Goal: Transaction & Acquisition: Purchase product/service

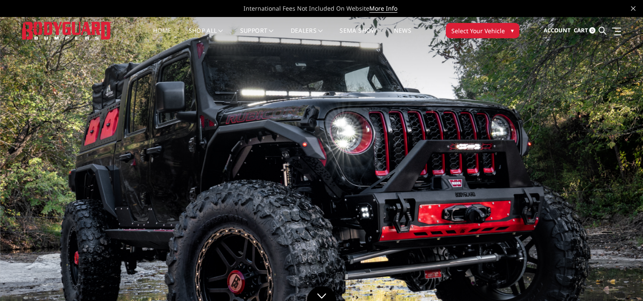
click at [495, 31] on span "Select Your Vehicle" at bounding box center [478, 30] width 54 height 9
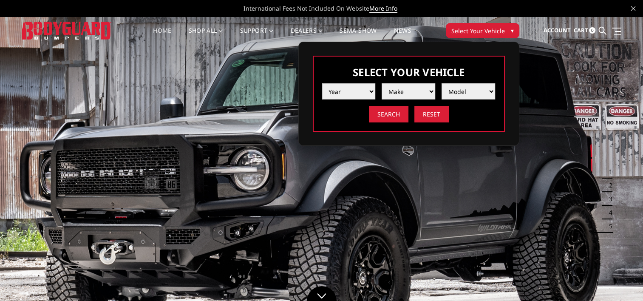
click at [373, 89] on select "Year 2025 2024 2023 2022 2021 2020 2019 2018 2017 2016 2015 2014 2013 2012 2011…" at bounding box center [349, 91] width 54 height 16
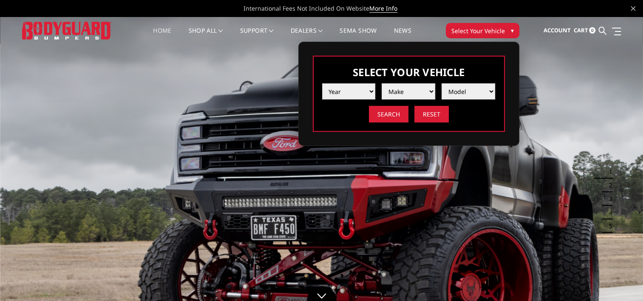
select select "yr_2021"
click at [322, 83] on select "Year 2025 2024 2023 2022 2021 2020 2019 2018 2017 2016 2015 2014 2013 2012 2011…" at bounding box center [349, 91] width 54 height 16
click at [415, 95] on select "Make Chevrolet Ford GMC Ram Toyota" at bounding box center [408, 91] width 54 height 16
select select "mk_chevrolet"
click at [381, 83] on select "Make Chevrolet Ford GMC Ram Toyota" at bounding box center [408, 91] width 54 height 16
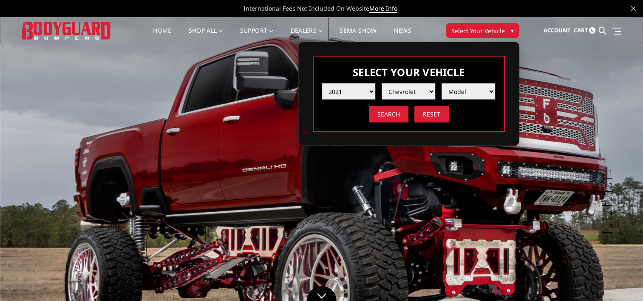
click at [459, 92] on select "Model Silverado 1500 Silverado 2500 / 3500 Silverado 4500 / 5500 / 6500" at bounding box center [468, 91] width 54 height 16
select select "md_silverado-1500"
click at [441, 83] on select "Model Silverado 1500 Silverado 2500 / 3500 Silverado 4500 / 5500 / 6500" at bounding box center [468, 91] width 54 height 16
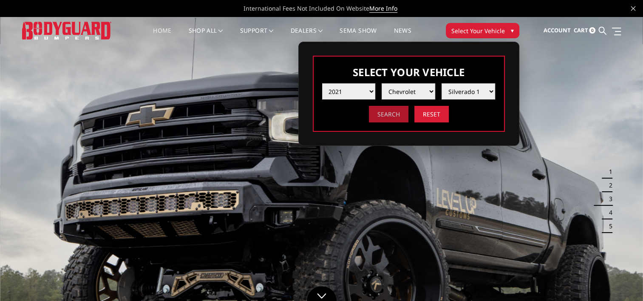
click at [386, 118] on input "Search" at bounding box center [388, 114] width 39 height 17
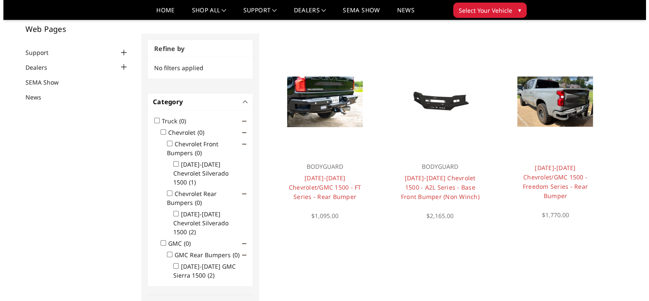
scroll to position [50, 0]
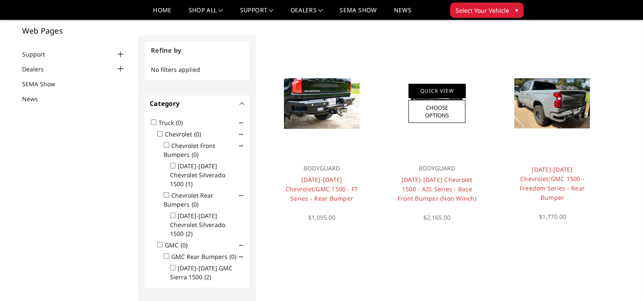
click at [454, 93] on link "Quick View" at bounding box center [436, 91] width 57 height 14
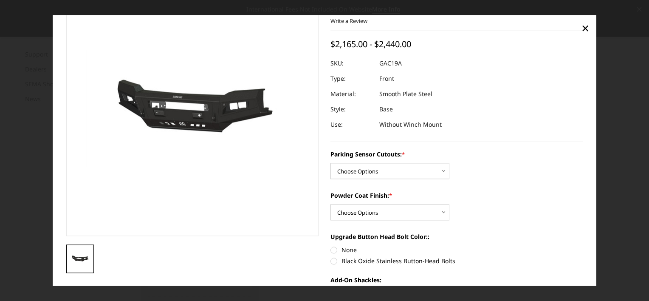
scroll to position [49, 0]
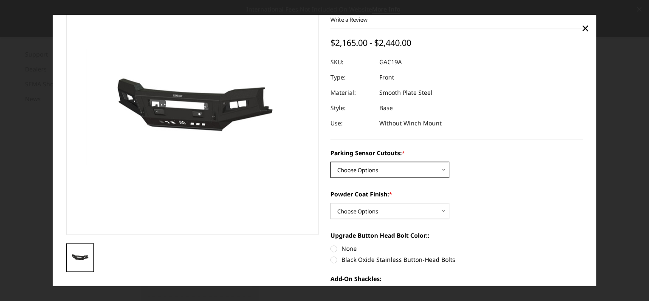
click at [440, 170] on select "Choose Options WITH Parking Sensor Cutouts WITHOUT Parking Sensor Cutouts" at bounding box center [389, 170] width 119 height 16
select select "3867"
click at [330, 162] on select "Choose Options WITH Parking Sensor Cutouts WITHOUT Parking Sensor Cutouts" at bounding box center [389, 170] width 119 height 16
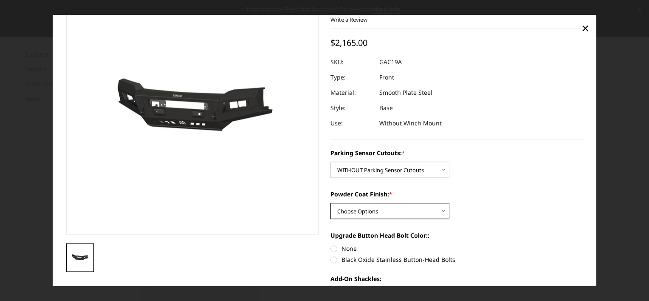
click at [429, 210] on select "Choose Options Bare Metal Textured Black Powder Coat" at bounding box center [389, 211] width 119 height 16
select select "3868"
click at [330, 203] on select "Choose Options Bare Metal Textured Black Powder Coat" at bounding box center [389, 211] width 119 height 16
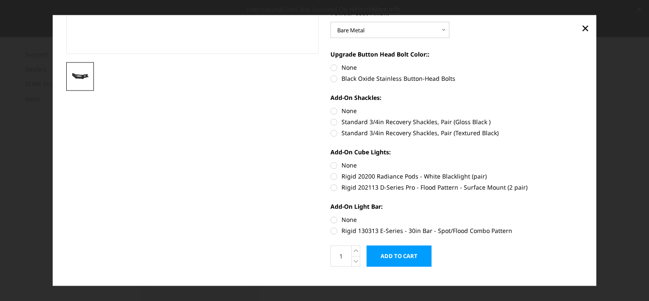
scroll to position [235, 0]
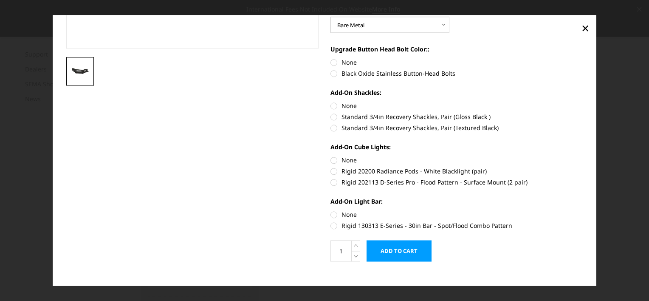
click at [331, 224] on label "Rigid 130313 E-Series - 30in Bar - Spot/Flood Combo Pattern" at bounding box center [456, 225] width 253 height 9
click at [583, 211] on input "Rigid 130313 E-Series - 30in Bar - Spot/Flood Combo Pattern" at bounding box center [583, 210] width 0 height 0
radio input "true"
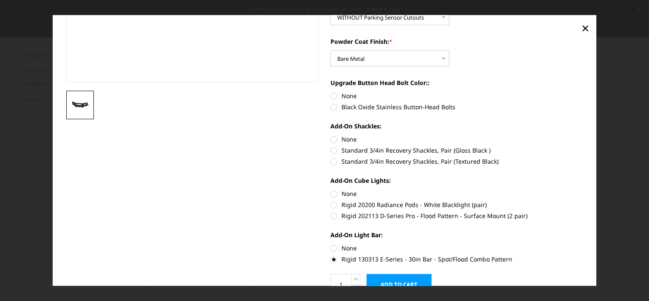
scroll to position [226, 0]
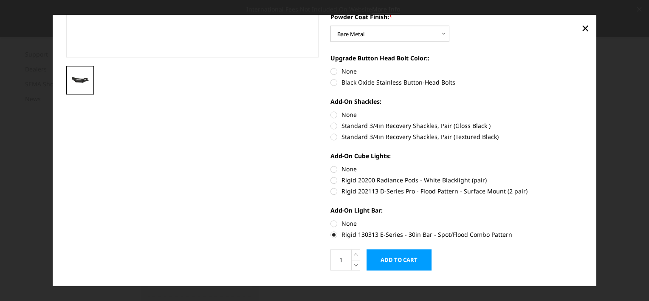
click at [333, 193] on label "Rigid 202113 D-Series Pro - Flood Pattern - Surface Mount (2 pair)" at bounding box center [456, 191] width 253 height 9
click at [583, 176] on input "Rigid 202113 D-Series Pro - Flood Pattern - Surface Mount (2 pair)" at bounding box center [583, 176] width 0 height 0
radio input "true"
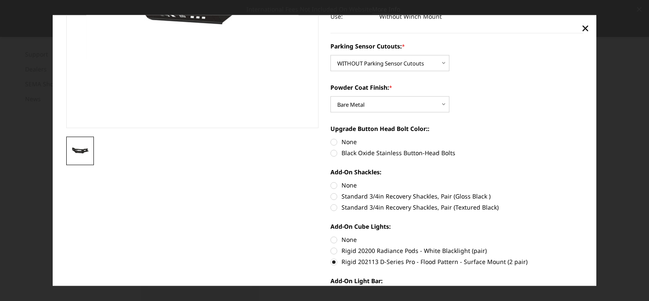
scroll to position [165, 0]
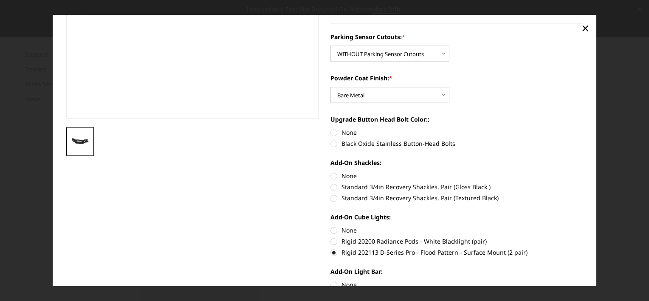
click at [331, 242] on label "Rigid 20200 Radiance Pods - White Blacklight (pair)" at bounding box center [456, 241] width 253 height 9
click at [583, 226] on input "Rigid 20200 Radiance Pods - White Blacklight (pair)" at bounding box center [583, 226] width 0 height 0
radio input "true"
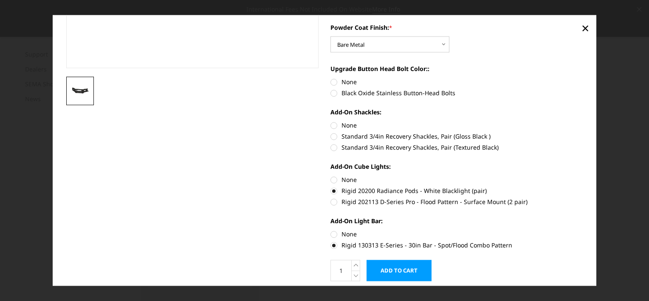
scroll to position [245, 0]
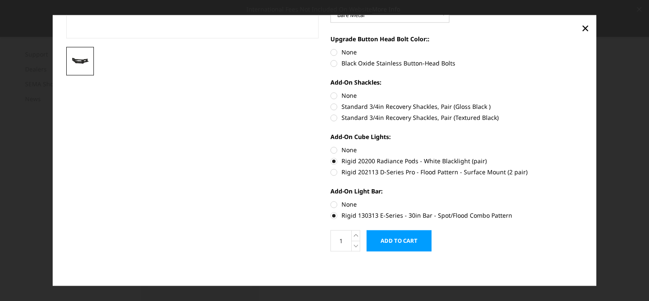
click at [331, 172] on label "Rigid 202113 D-Series Pro - Flood Pattern - Surface Mount (2 pair)" at bounding box center [456, 172] width 253 height 9
click at [583, 157] on input "Rigid 202113 D-Series Pro - Flood Pattern - Surface Mount (2 pair)" at bounding box center [583, 157] width 0 height 0
radio input "true"
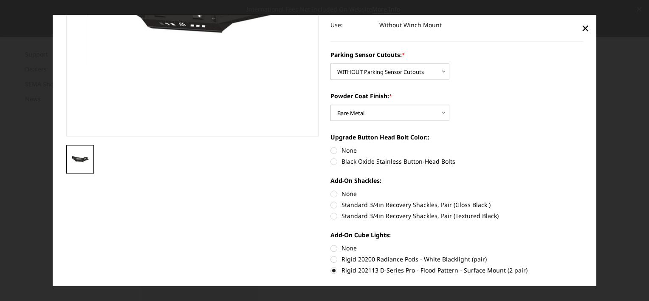
scroll to position [199, 0]
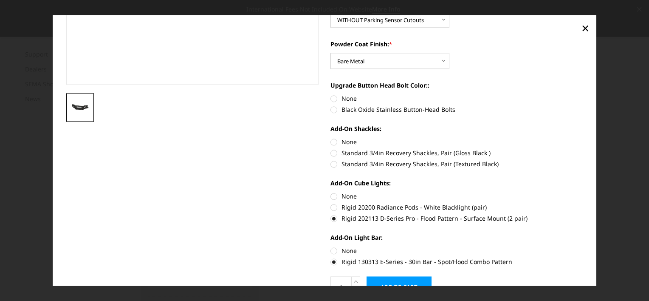
click at [330, 141] on label "None" at bounding box center [456, 142] width 253 height 9
click at [330, 138] on input "None" at bounding box center [330, 138] width 0 height 0
radio input "true"
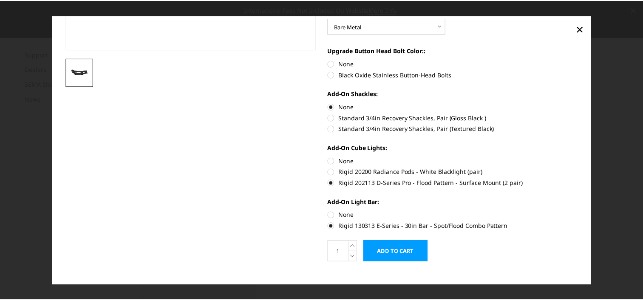
scroll to position [245, 0]
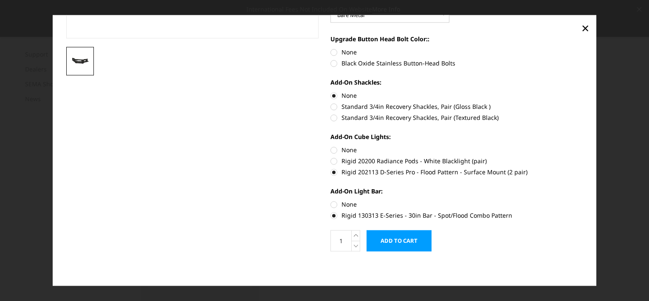
click at [395, 237] on input "Add to Cart" at bounding box center [399, 240] width 65 height 21
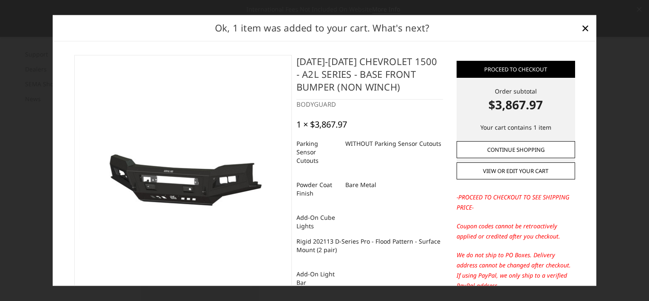
click at [489, 144] on link "Continue Shopping" at bounding box center [516, 149] width 118 height 17
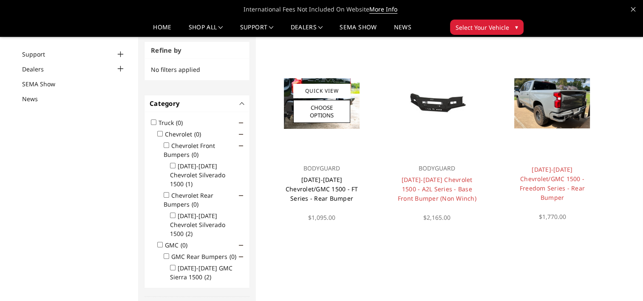
click at [317, 182] on link "2019-2025 Chevrolet/GMC 1500 - FT Series - Rear Bumper" at bounding box center [321, 188] width 73 height 27
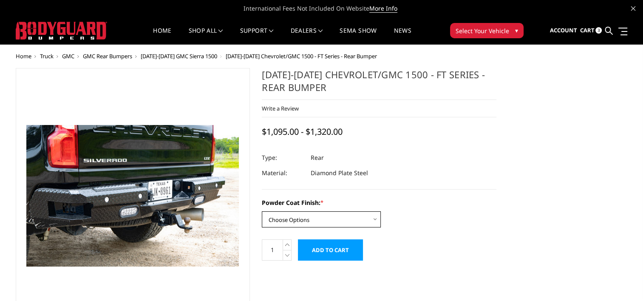
click at [327, 217] on select "Choose Options Bare Metal Gloss Black Powder Coat Textured Black Powder Coat" at bounding box center [321, 219] width 119 height 16
select select "3423"
click at [262, 211] on select "Choose Options Bare Metal Gloss Black Powder Coat Textured Black Powder Coat" at bounding box center [321, 219] width 119 height 16
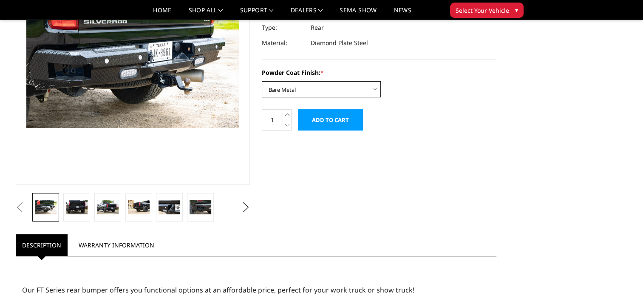
scroll to position [113, 0]
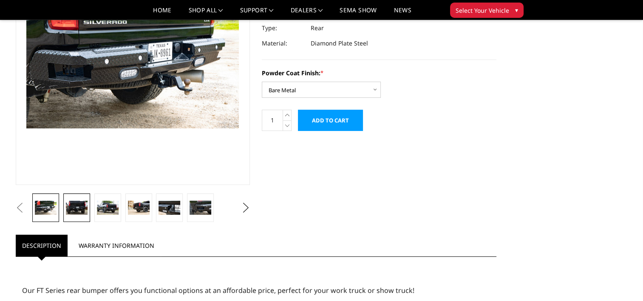
click at [71, 216] on link at bounding box center [76, 207] width 27 height 28
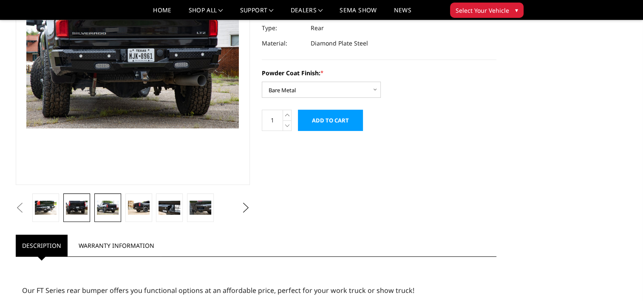
click at [102, 209] on img at bounding box center [108, 207] width 22 height 14
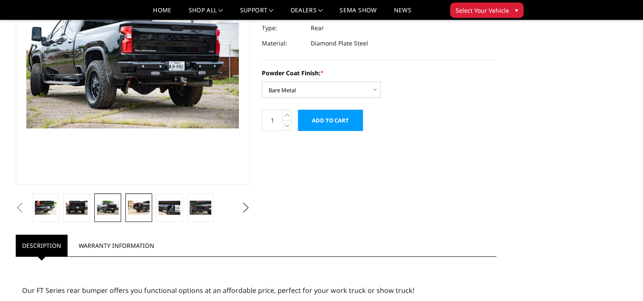
click at [138, 208] on img at bounding box center [139, 207] width 22 height 14
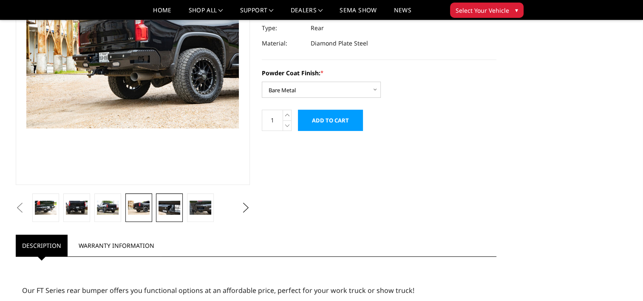
click at [175, 209] on img at bounding box center [169, 207] width 22 height 14
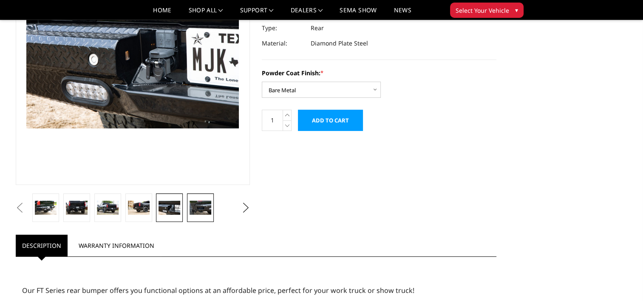
click at [190, 209] on img at bounding box center [200, 207] width 22 height 14
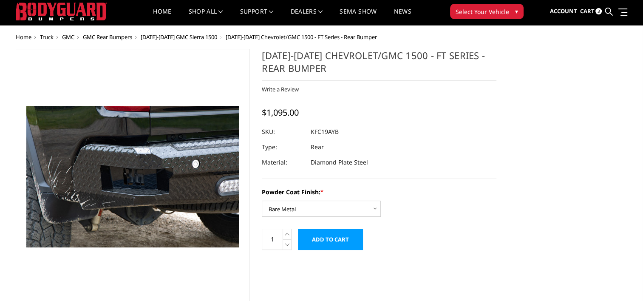
scroll to position [0, 0]
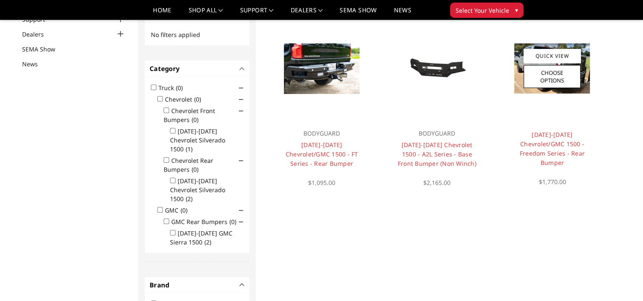
scroll to position [85, 0]
click at [556, 138] on link "2019-2025 Chevrolet/GMC 1500 - Freedom Series - Rear Bumper" at bounding box center [551, 148] width 65 height 36
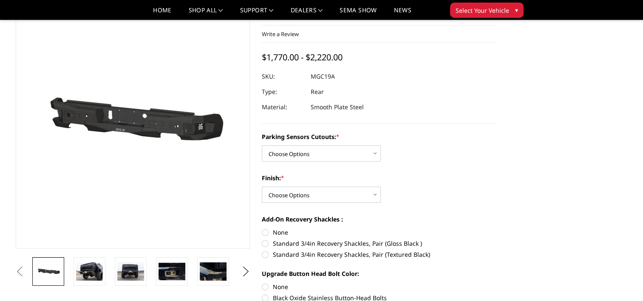
scroll to position [54, 0]
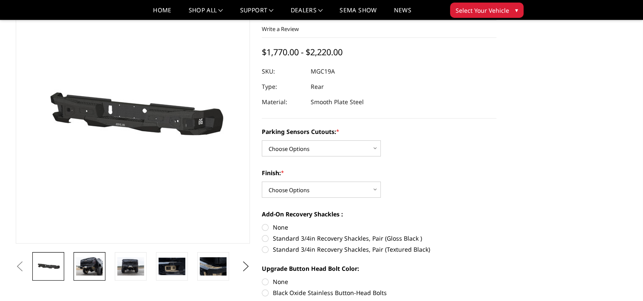
click at [92, 262] on img at bounding box center [89, 266] width 27 height 18
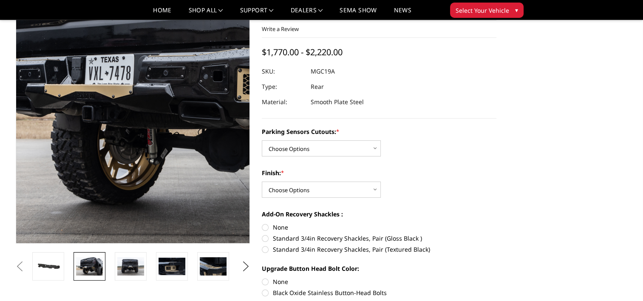
scroll to position [34, 0]
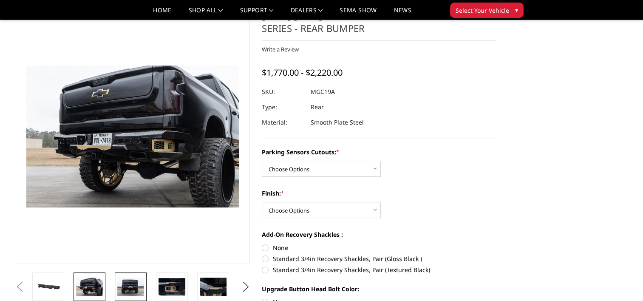
click at [131, 281] on img at bounding box center [130, 286] width 27 height 18
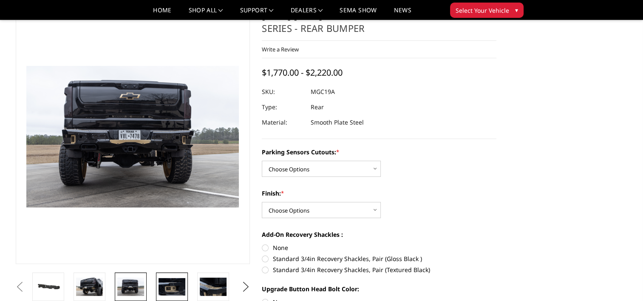
click at [169, 282] on img at bounding box center [171, 286] width 27 height 17
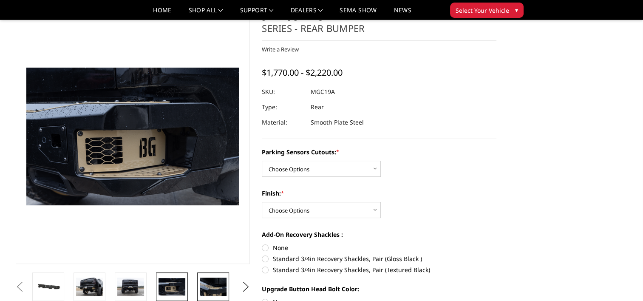
click at [206, 287] on img at bounding box center [213, 286] width 27 height 18
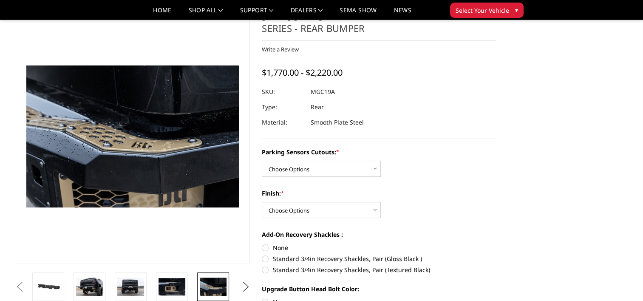
click at [245, 287] on button "Next" at bounding box center [245, 286] width 13 height 13
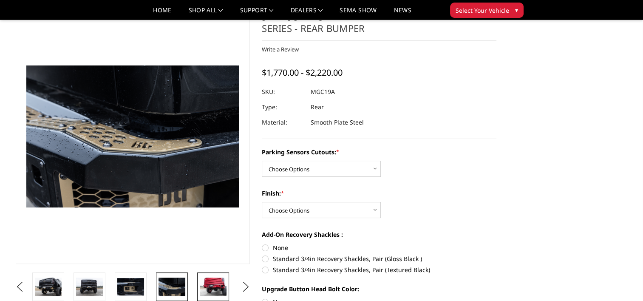
click at [210, 285] on img at bounding box center [213, 286] width 27 height 18
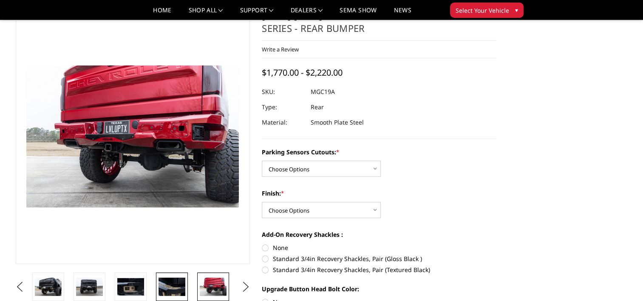
click at [170, 290] on img at bounding box center [171, 286] width 27 height 18
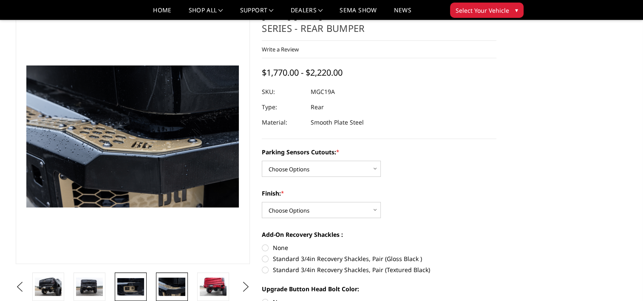
click at [133, 282] on img at bounding box center [130, 286] width 27 height 17
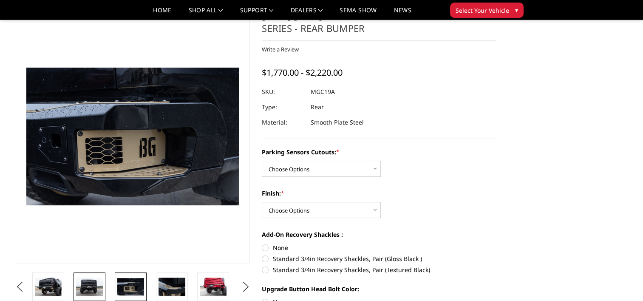
click at [99, 284] on img at bounding box center [89, 286] width 27 height 18
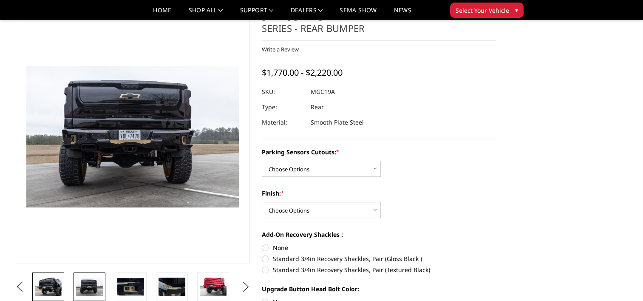
click at [56, 286] on img at bounding box center [48, 286] width 27 height 18
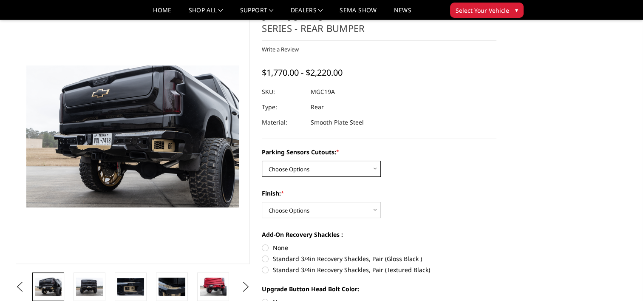
click at [376, 171] on select "Choose Options Yes - I have parking sensors No - I do NOT have parking sensors" at bounding box center [321, 169] width 119 height 16
select select "1665"
click at [262, 161] on select "Choose Options Yes - I have parking sensors No - I do NOT have parking sensors" at bounding box center [321, 169] width 119 height 16
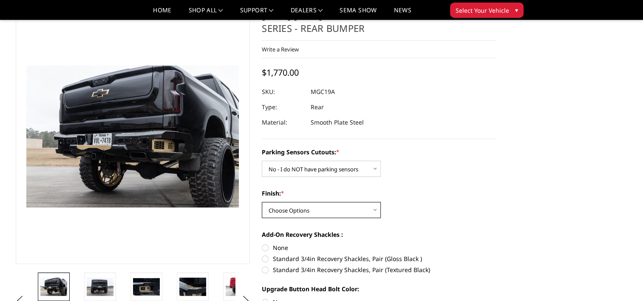
click at [347, 210] on select "Choose Options Bare Metal Texture Black Powder Coat" at bounding box center [321, 210] width 119 height 16
select select "1610"
click at [262, 202] on select "Choose Options Bare Metal Texture Black Powder Coat" at bounding box center [321, 210] width 119 height 16
click at [264, 249] on label "None" at bounding box center [379, 247] width 234 height 9
click at [262, 243] on input "None" at bounding box center [262, 243] width 0 height 0
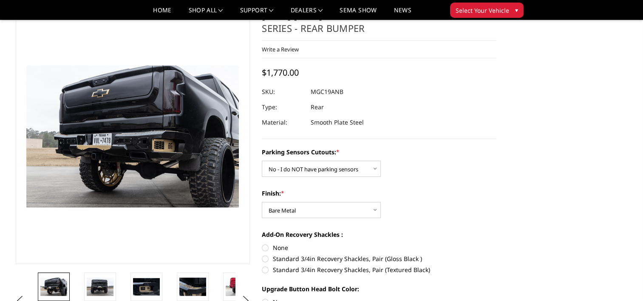
radio input "true"
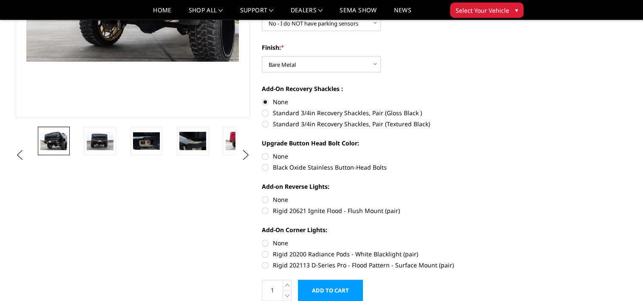
scroll to position [181, 0]
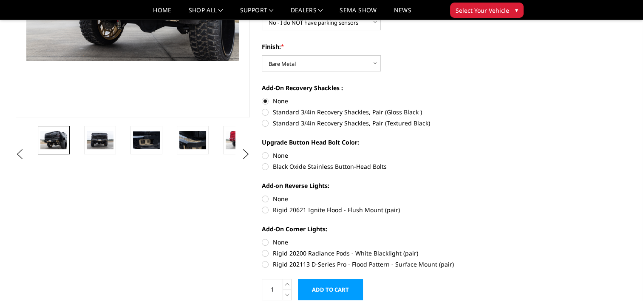
click at [266, 153] on label "None" at bounding box center [379, 155] width 234 height 9
click at [262, 151] on input "None" at bounding box center [262, 151] width 0 height 0
radio input "true"
click at [264, 210] on label "Rigid 20621 Ignite Flood - Flush Mount (pair)" at bounding box center [379, 209] width 234 height 9
click at [496, 195] on input "Rigid 20621 Ignite Flood - Flush Mount (pair)" at bounding box center [496, 194] width 0 height 0
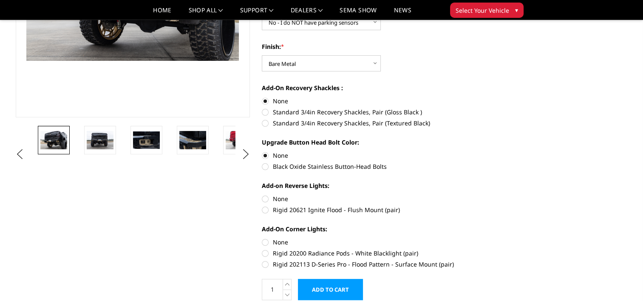
radio input "true"
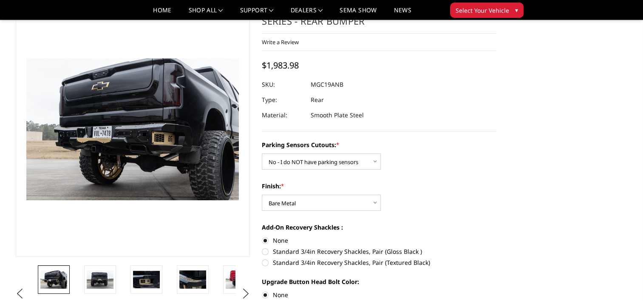
scroll to position [60, 0]
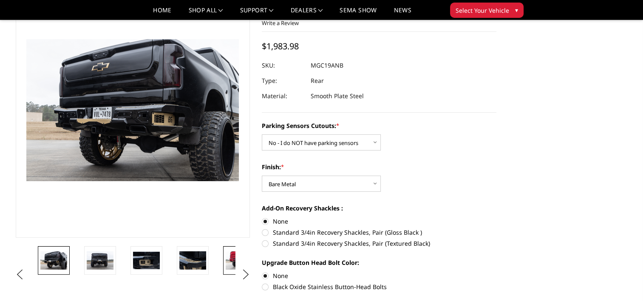
click at [229, 260] on img at bounding box center [239, 260] width 27 height 18
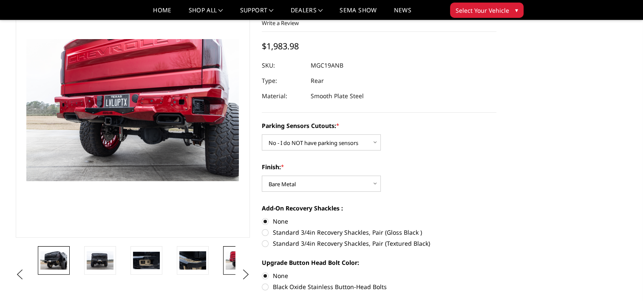
click at [48, 255] on img at bounding box center [53, 260] width 27 height 18
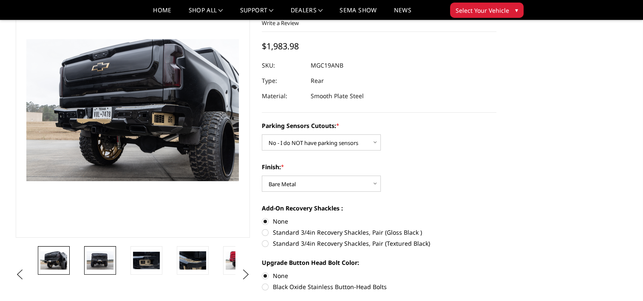
click at [95, 262] on img at bounding box center [100, 260] width 27 height 18
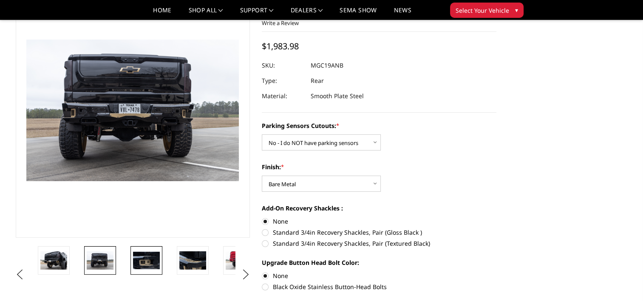
click at [134, 261] on img at bounding box center [146, 259] width 27 height 17
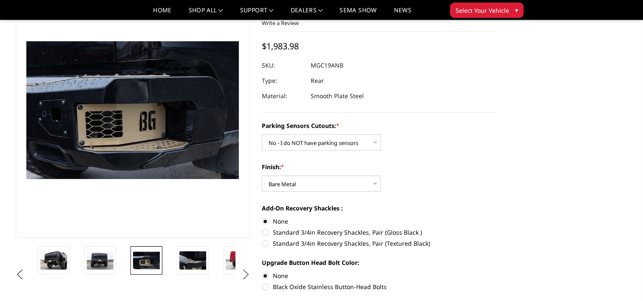
click at [245, 274] on button "Next" at bounding box center [245, 274] width 13 height 13
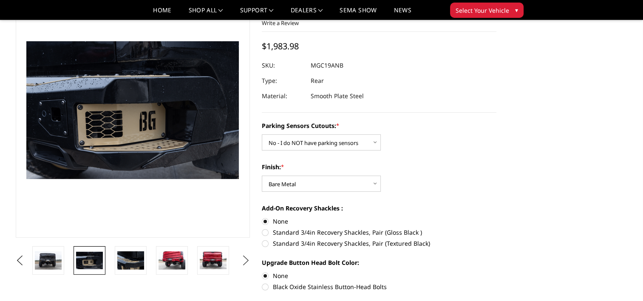
click at [245, 274] on ul "Previous Next" at bounding box center [133, 260] width 239 height 28
click at [216, 258] on img at bounding box center [213, 259] width 27 height 17
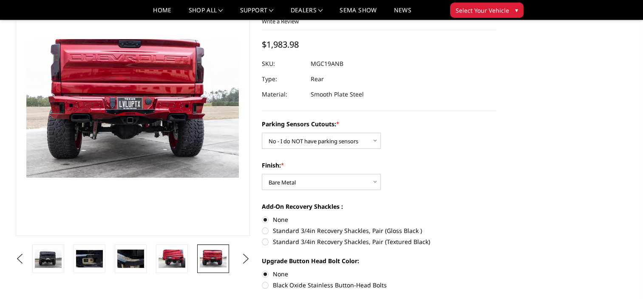
scroll to position [64, 0]
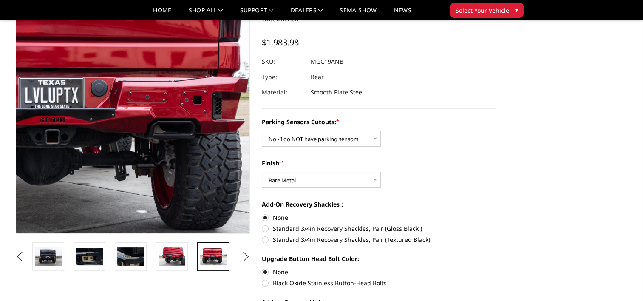
click at [189, 108] on img at bounding box center [59, 106] width 544 height 355
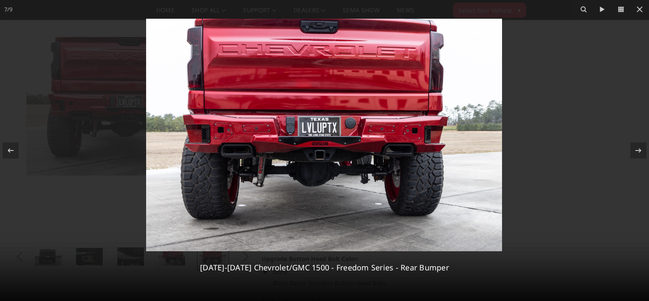
click at [240, 127] on img at bounding box center [324, 135] width 356 height 232
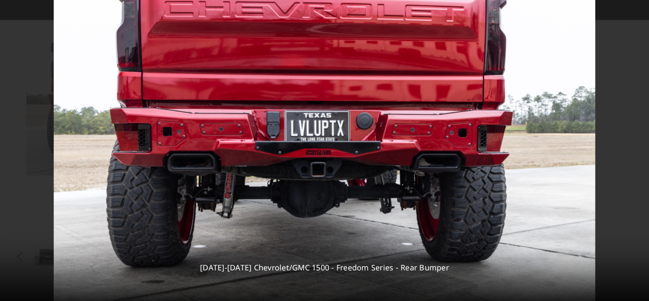
click at [240, 127] on img at bounding box center [325, 138] width 542 height 353
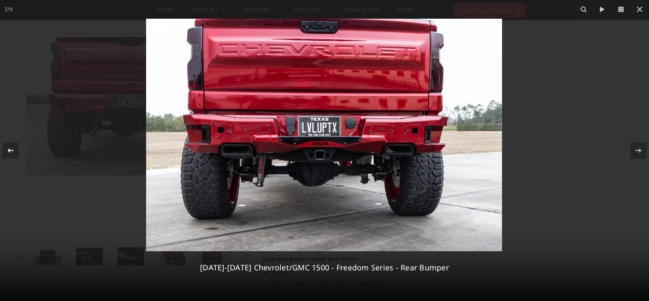
click at [8, 149] on icon at bounding box center [11, 150] width 10 height 10
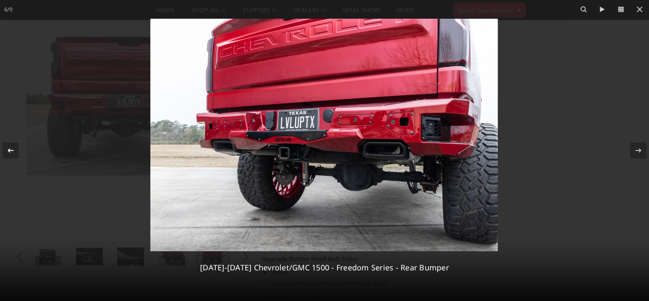
click at [8, 149] on icon at bounding box center [11, 150] width 10 height 10
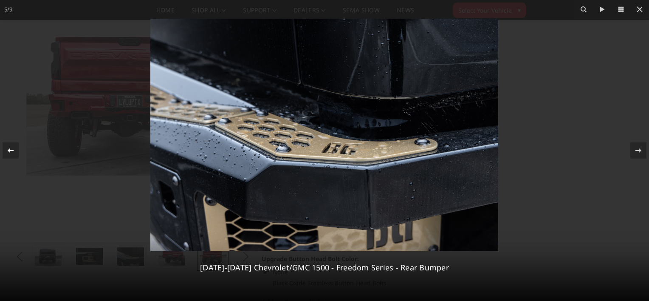
click at [8, 149] on icon at bounding box center [11, 150] width 10 height 10
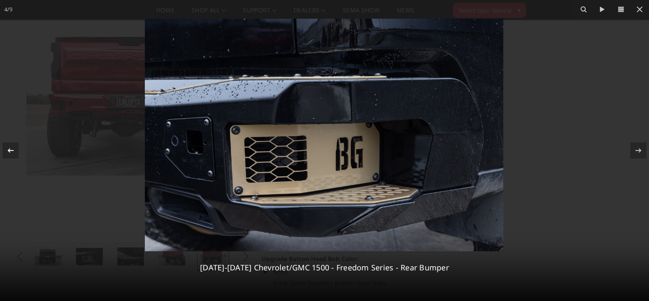
click at [8, 149] on icon at bounding box center [11, 150] width 10 height 10
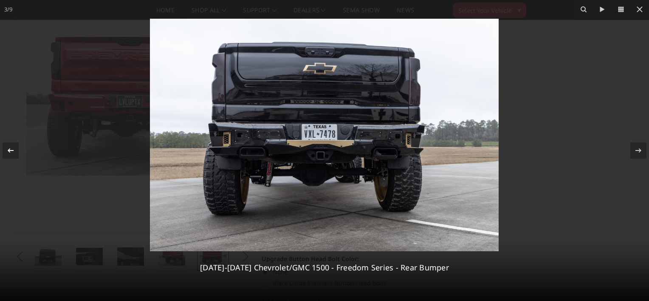
click at [8, 149] on icon at bounding box center [11, 150] width 10 height 10
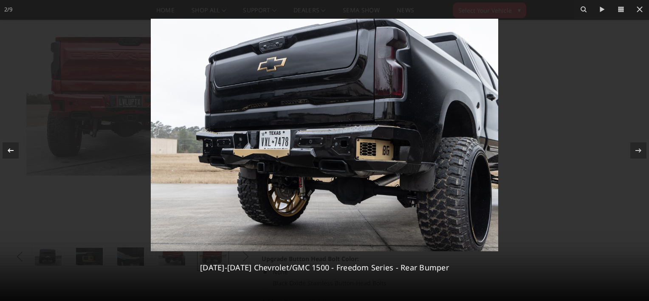
click at [8, 149] on icon at bounding box center [11, 150] width 10 height 10
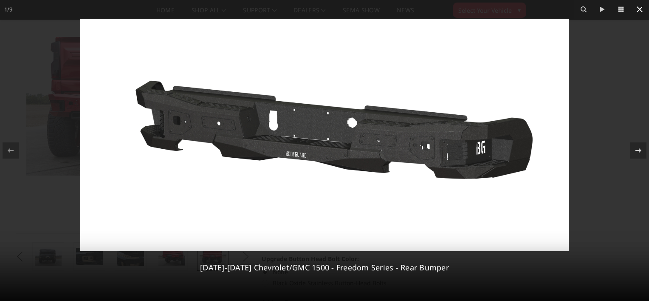
click at [641, 9] on icon at bounding box center [640, 9] width 10 height 10
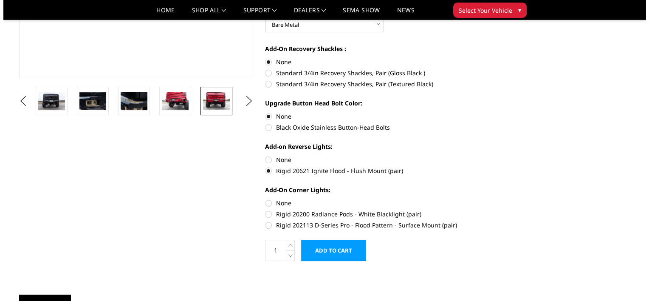
scroll to position [241, 0]
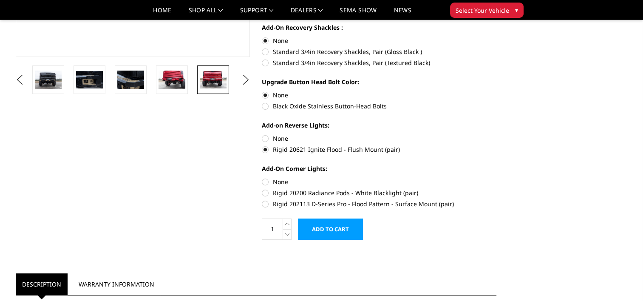
click at [317, 227] on input "Add to Cart" at bounding box center [330, 228] width 65 height 21
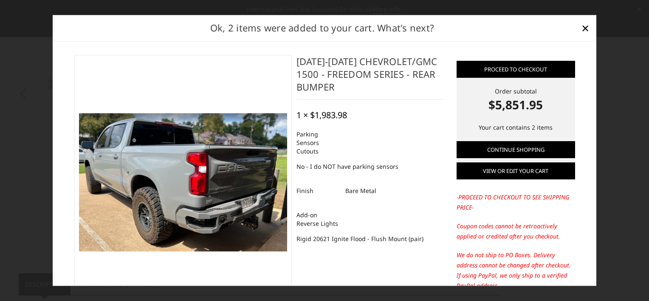
click at [471, 177] on link "View or edit your cart" at bounding box center [516, 171] width 118 height 17
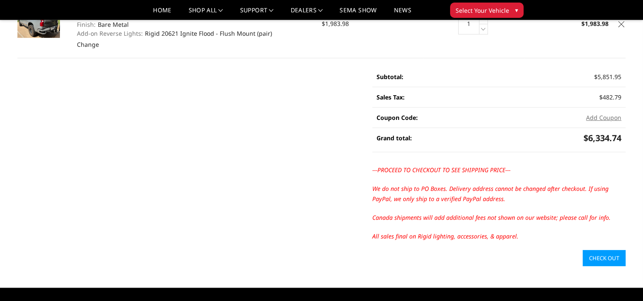
scroll to position [206, 0]
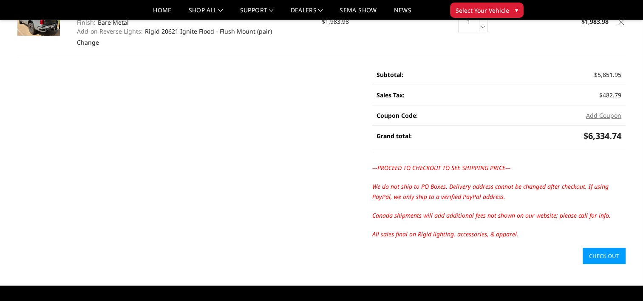
click at [600, 254] on link "Check out" at bounding box center [603, 256] width 43 height 16
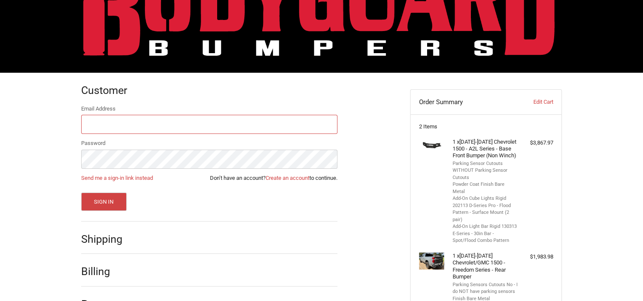
scroll to position [67, 0]
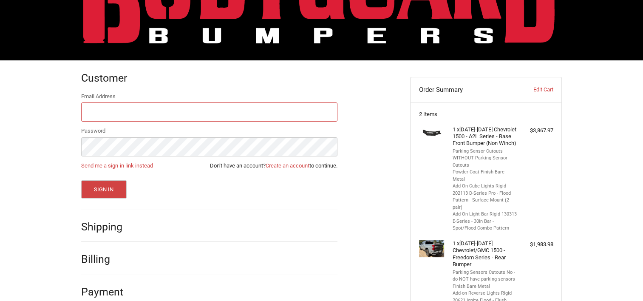
click at [150, 111] on input "Email Address" at bounding box center [209, 111] width 256 height 19
click at [282, 165] on link "Create an account" at bounding box center [287, 165] width 44 height 6
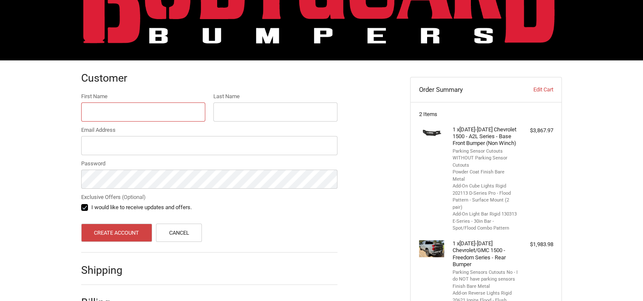
click at [148, 109] on input "First Name" at bounding box center [143, 111] width 124 height 19
type input "[PERSON_NAME]"
type input "[EMAIL_ADDRESS][DOMAIN_NAME]"
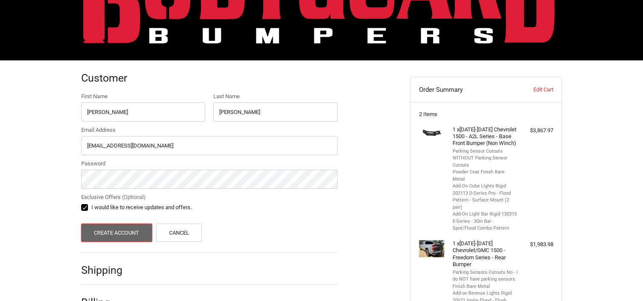
click at [129, 232] on button "Create Account" at bounding box center [116, 232] width 71 height 18
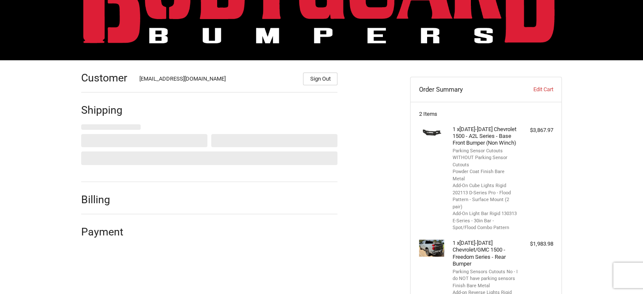
select select "US"
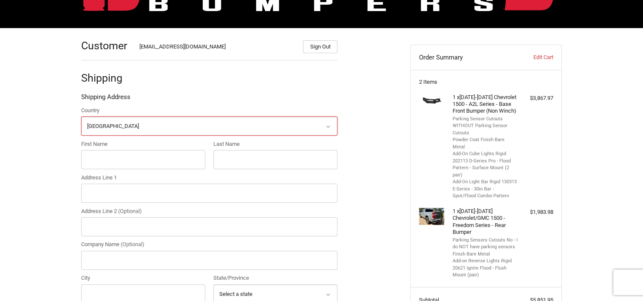
scroll to position [99, 0]
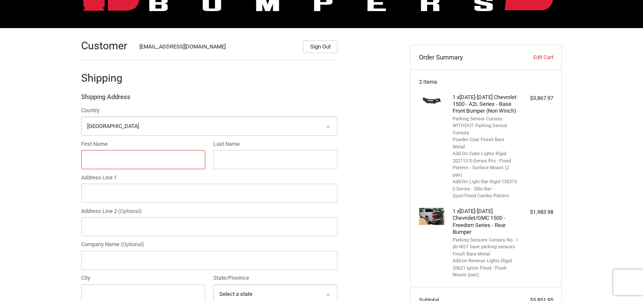
click at [124, 159] on input "First Name" at bounding box center [143, 159] width 124 height 19
type input "[PERSON_NAME]"
type input "[STREET_ADDRESS]"
type input "box 102"
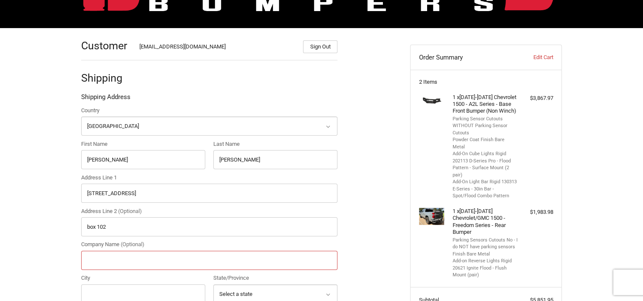
type input "NMTransfer"
type input "[GEOGRAPHIC_DATA]"
select select "WI"
type input "54557"
type input "17159040759"
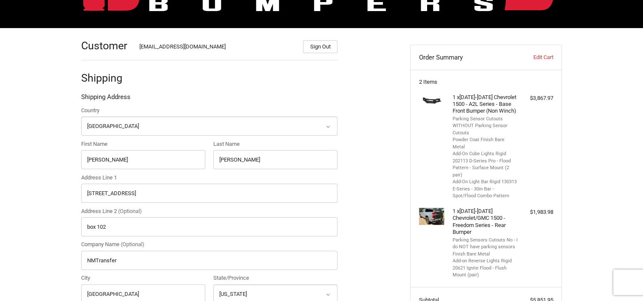
click at [48, 198] on div "Customer [EMAIL_ADDRESS][DOMAIN_NAME] Sign Out Shipping Shipping Address Countr…" at bounding box center [321, 306] width 643 height 557
drag, startPoint x: 135, startPoint y: 262, endPoint x: 49, endPoint y: 254, distance: 87.1
click at [49, 254] on div "Customer [EMAIL_ADDRESS][DOMAIN_NAME] Sign Out Shipping Shipping Address Countr…" at bounding box center [321, 306] width 643 height 557
click at [375, 178] on div "Customer [EMAIL_ADDRESS][DOMAIN_NAME] Sign Out Shipping Shipping Address Countr…" at bounding box center [239, 302] width 329 height 549
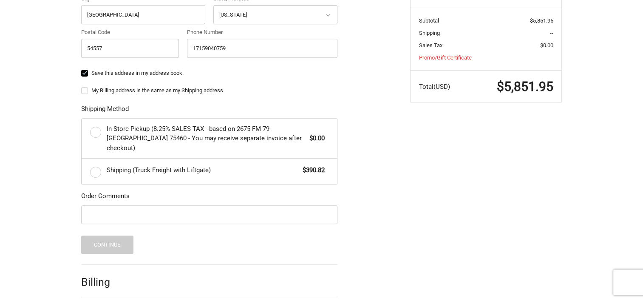
scroll to position [379, 0]
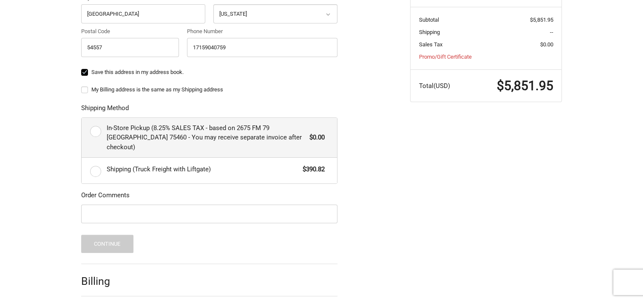
click at [96, 130] on label "In-Store Pickup (8.25% SALES TAX - based on 2675 FM 79 [GEOGRAPHIC_DATA] 75460 …" at bounding box center [209, 138] width 255 height 40
click at [82, 118] on input "In-Store Pickup (8.25% SALES TAX - based on 2675 FM 79 [GEOGRAPHIC_DATA] 75460 …" at bounding box center [82, 118] width 0 height 0
radio input "true"
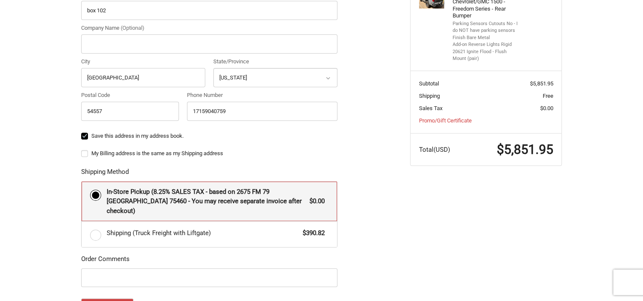
scroll to position [316, 0]
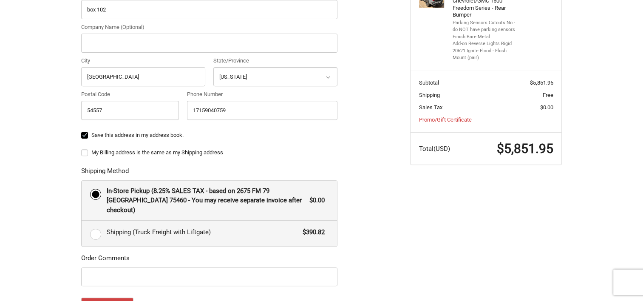
click at [97, 226] on label "Shipping (Truck Freight with Liftgate) $390.82" at bounding box center [209, 232] width 255 height 25
click at [82, 221] on input "Shipping (Truck Freight with Liftgate) $390.82" at bounding box center [82, 220] width 0 height 0
radio input "true"
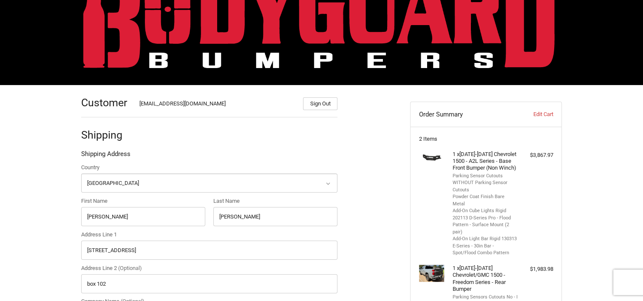
scroll to position [0, 0]
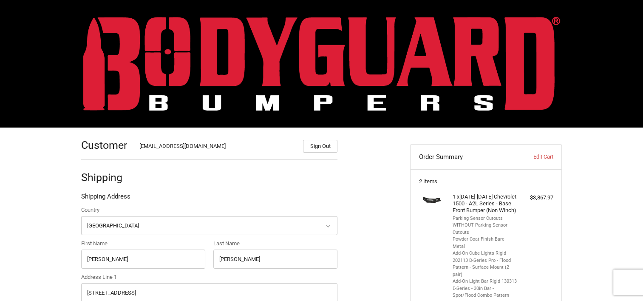
click at [446, 74] on img at bounding box center [321, 64] width 477 height 94
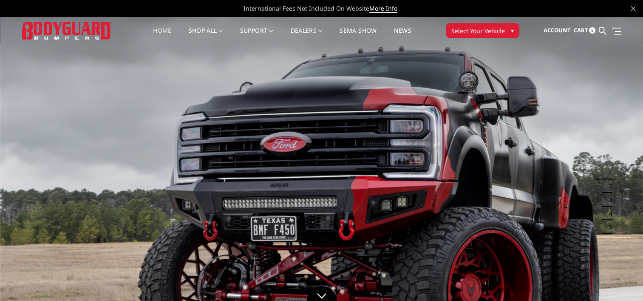
click at [579, 28] on span "Cart" at bounding box center [580, 30] width 14 height 8
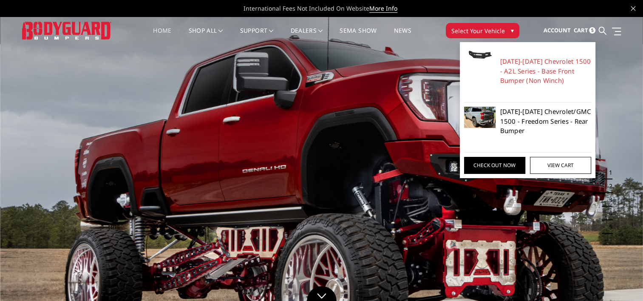
click at [509, 115] on link "[DATE]-[DATE] Chevrolet/GMC 1500 - Freedom Series - Rear Bumper" at bounding box center [545, 121] width 91 height 29
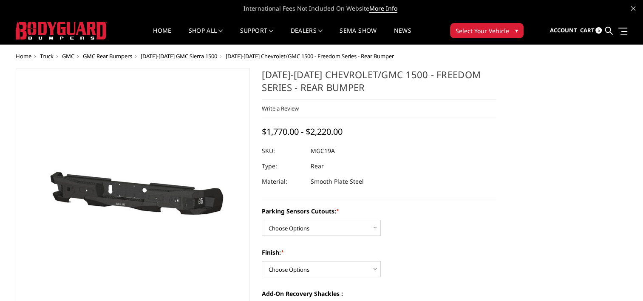
click at [598, 31] on span "5" at bounding box center [598, 30] width 6 height 6
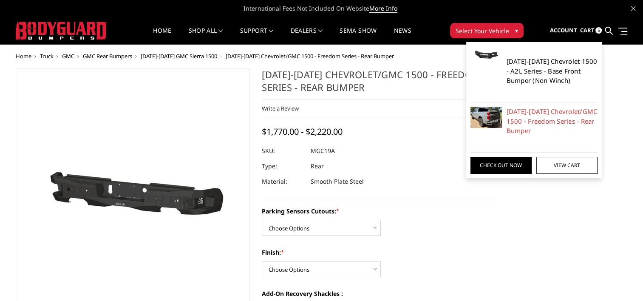
click at [546, 68] on link "[DATE]-[DATE] Chevrolet 1500 - A2L Series - Base Front Bumper (Non Winch)" at bounding box center [551, 70] width 91 height 29
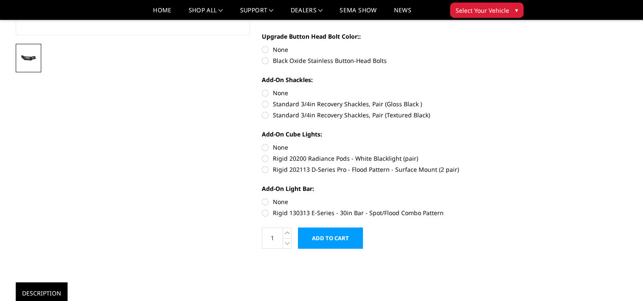
scroll to position [264, 0]
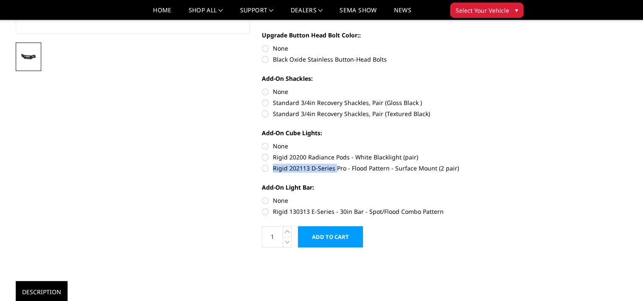
drag, startPoint x: 272, startPoint y: 166, endPoint x: 335, endPoint y: 171, distance: 62.6
click at [335, 171] on label "Rigid 202113 D-Series Pro - Flood Pattern - Surface Mount (2 pair)" at bounding box center [379, 168] width 234 height 9
drag, startPoint x: 335, startPoint y: 171, endPoint x: 332, endPoint y: 166, distance: 5.2
click at [160, 186] on div "[DATE]-[DATE] Chevrolet 1500 - A2L Series - Base Front Bumper (Non Winch) Write…" at bounding box center [256, 236] width 493 height 914
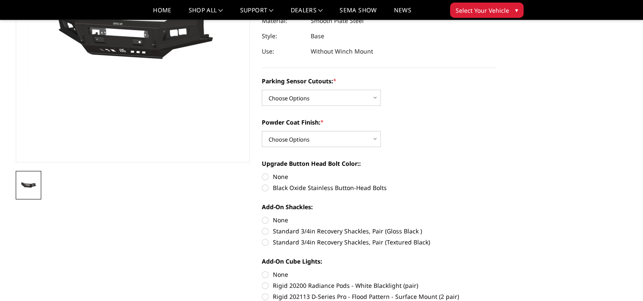
scroll to position [140, 0]
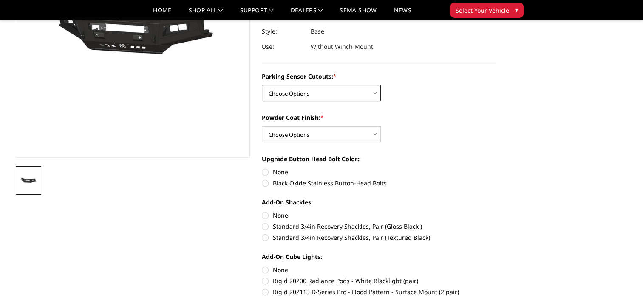
click at [369, 91] on select "Choose Options WITH Parking Sensor Cutouts WITHOUT Parking Sensor Cutouts" at bounding box center [321, 93] width 119 height 16
select select "3867"
click at [262, 85] on select "Choose Options WITH Parking Sensor Cutouts WITHOUT Parking Sensor Cutouts" at bounding box center [321, 93] width 119 height 16
click at [319, 136] on select "Choose Options Bare Metal Textured Black Powder Coat" at bounding box center [321, 134] width 119 height 16
select select "3868"
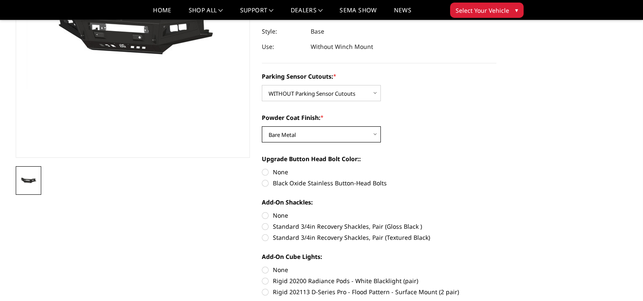
click at [262, 126] on select "Choose Options Bare Metal Textured Black Powder Coat" at bounding box center [321, 134] width 119 height 16
click at [264, 171] on label "None" at bounding box center [379, 171] width 234 height 9
click at [262, 168] on input "None" at bounding box center [262, 167] width 0 height 0
radio input "true"
click at [262, 217] on label "None" at bounding box center [379, 215] width 234 height 9
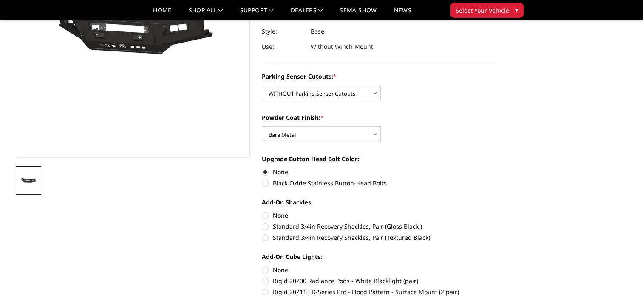
click at [262, 211] on input "None" at bounding box center [262, 211] width 0 height 0
radio input "true"
click at [265, 267] on label "None" at bounding box center [379, 269] width 234 height 9
click at [262, 265] on input "None" at bounding box center [262, 265] width 0 height 0
radio input "true"
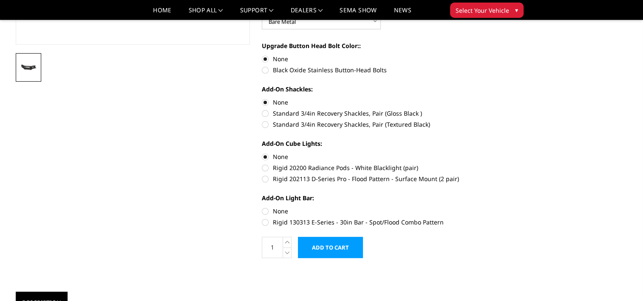
scroll to position [257, 0]
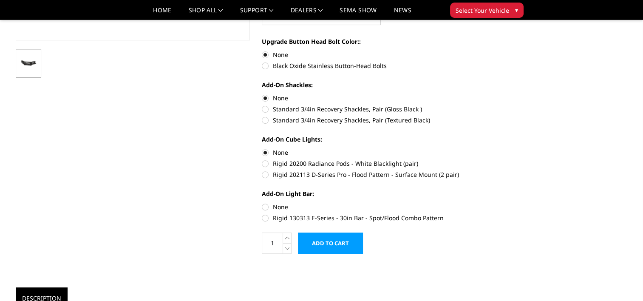
click at [263, 207] on label "None" at bounding box center [379, 206] width 234 height 9
click at [262, 203] on input "None" at bounding box center [262, 202] width 0 height 0
radio input "true"
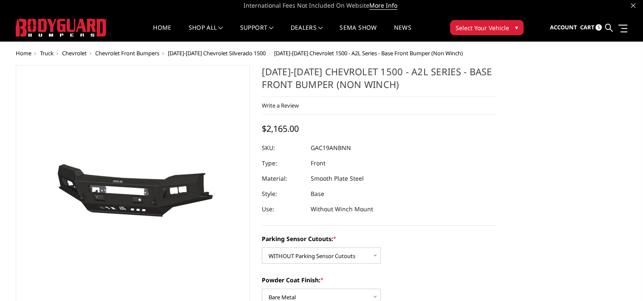
scroll to position [0, 0]
